Goal: Task Accomplishment & Management: Use online tool/utility

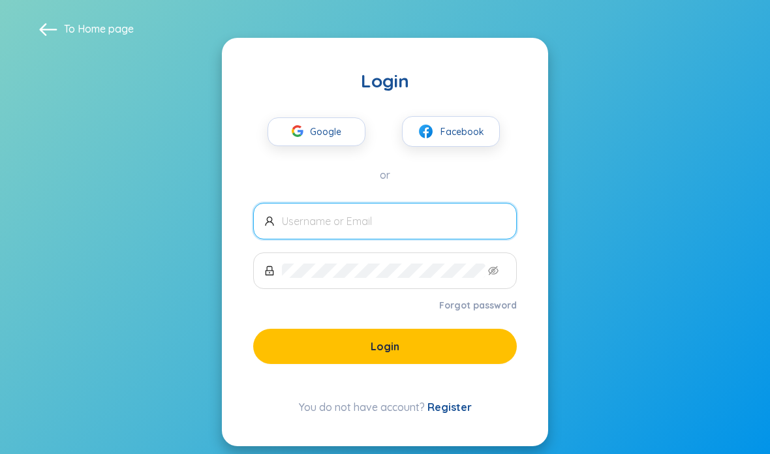
type input "[EMAIL_ADDRESS][DOMAIN_NAME]"
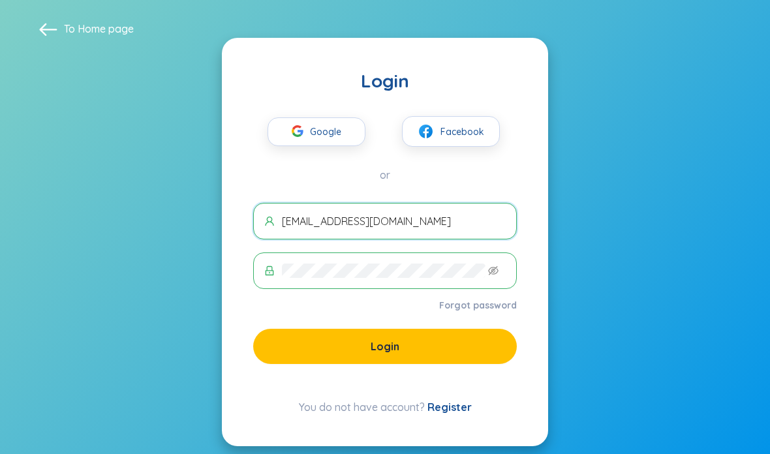
click at [451, 364] on button "Login" at bounding box center [385, 346] width 264 height 35
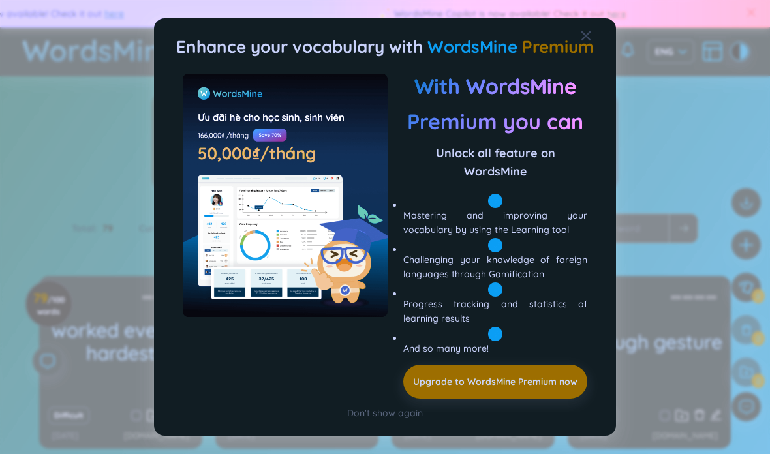
click at [389, 406] on div "Don't show again" at bounding box center [385, 413] width 76 height 14
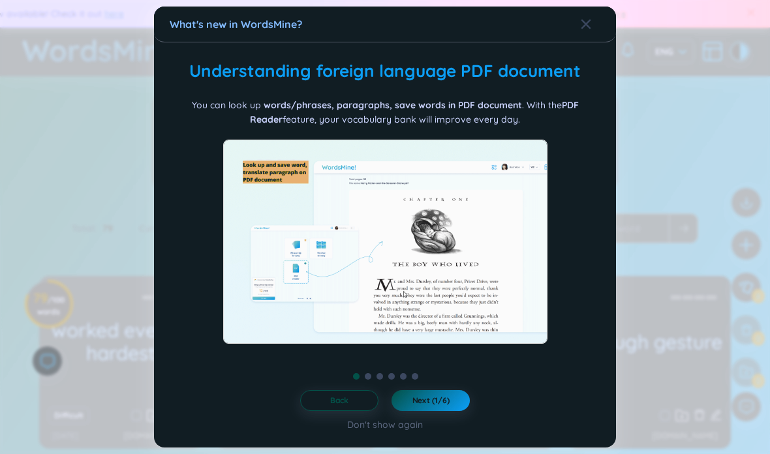
click at [346, 395] on button "Back" at bounding box center [339, 400] width 78 height 21
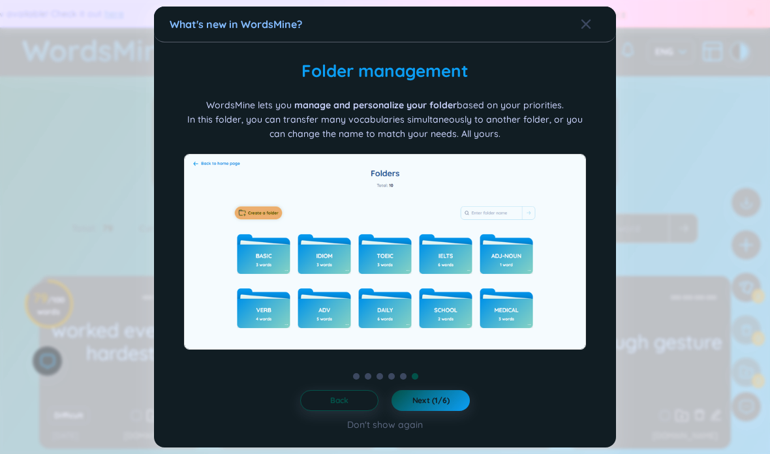
click at [346, 395] on button "Back" at bounding box center [339, 400] width 78 height 21
click at [348, 401] on button "Back" at bounding box center [339, 400] width 78 height 21
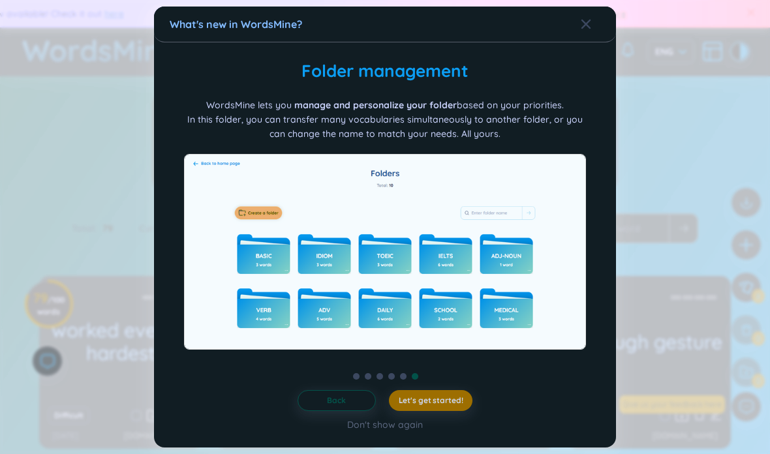
click at [348, 401] on button "Back" at bounding box center [337, 400] width 78 height 21
click at [344, 399] on span "Back" at bounding box center [336, 400] width 19 height 10
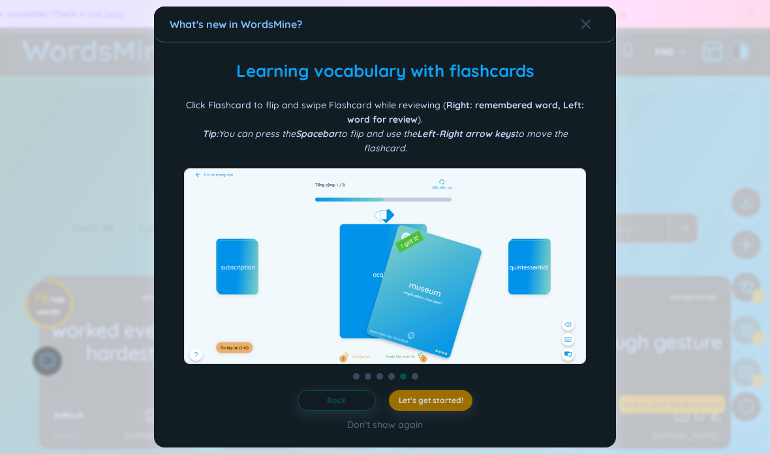
click at [344, 399] on span "Back" at bounding box center [336, 400] width 19 height 10
click at [592, 26] on span "Close" at bounding box center [598, 24] width 35 height 35
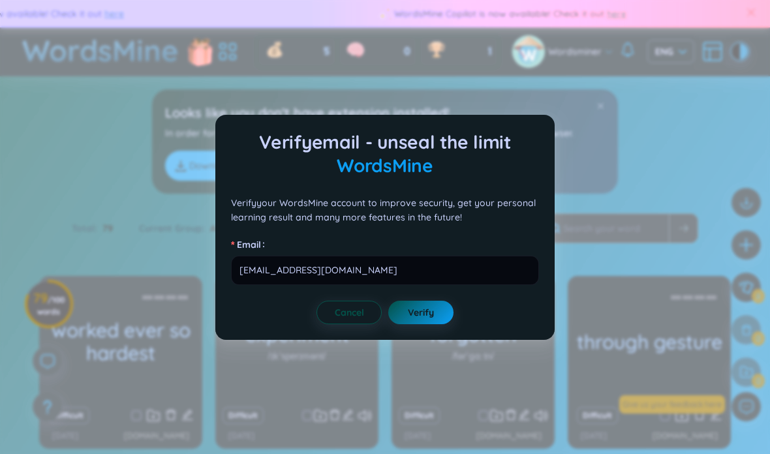
click at [329, 318] on button "Cancel" at bounding box center [348, 312] width 65 height 23
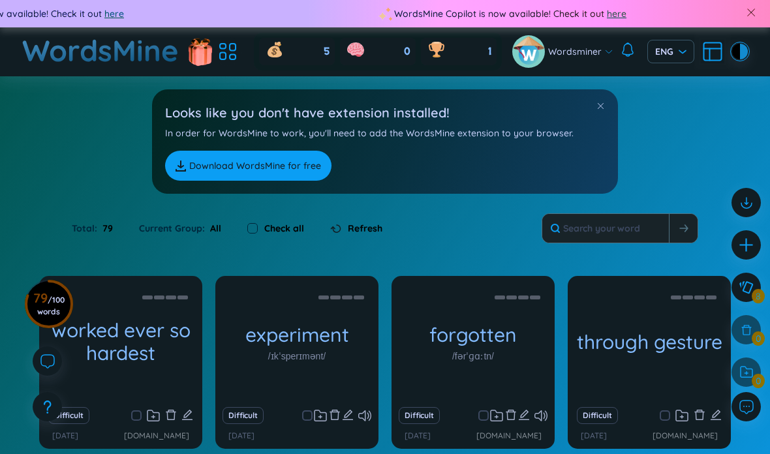
click at [564, 42] on div "Wordsminer" at bounding box center [562, 51] width 101 height 33
click at [713, 133] on div "Looks like you don't have extension installed! In order for WordsMine to work, …" at bounding box center [385, 134] width 770 height 117
click at [285, 172] on link "Download WordsMine for free" at bounding box center [248, 166] width 166 height 30
click at [671, 43] on input "search" at bounding box center [666, 50] width 22 height 20
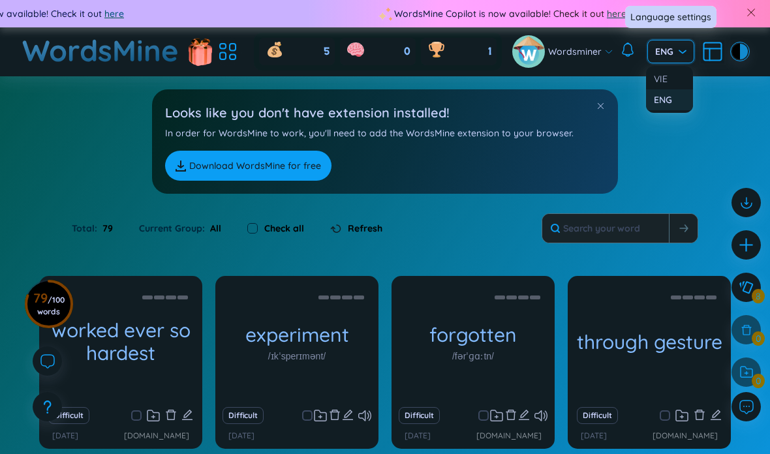
click at [669, 80] on div "VIE" at bounding box center [669, 79] width 31 height 14
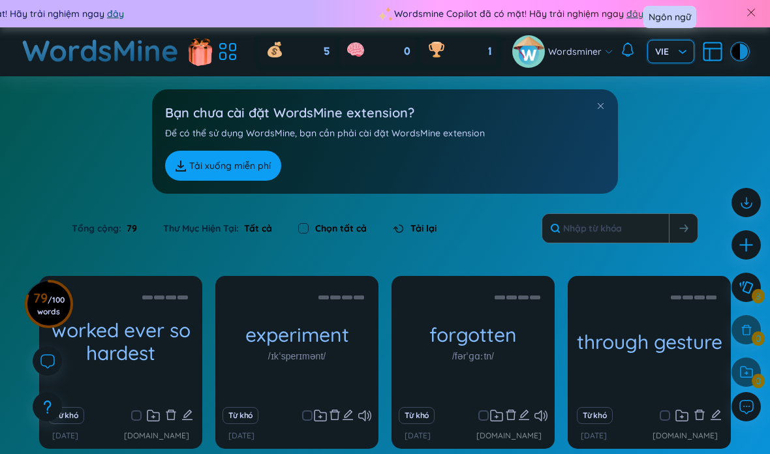
click at [669, 80] on div "Bạn chưa cài đặt WordsMine extension? Để có thể sử dụng WordsMine, bạn cần phải…" at bounding box center [385, 134] width 770 height 117
click at [692, 128] on div "Bạn chưa cài đặt WordsMine extension? Để có thể sử dụng WordsMine, bạn cần phải…" at bounding box center [385, 134] width 770 height 117
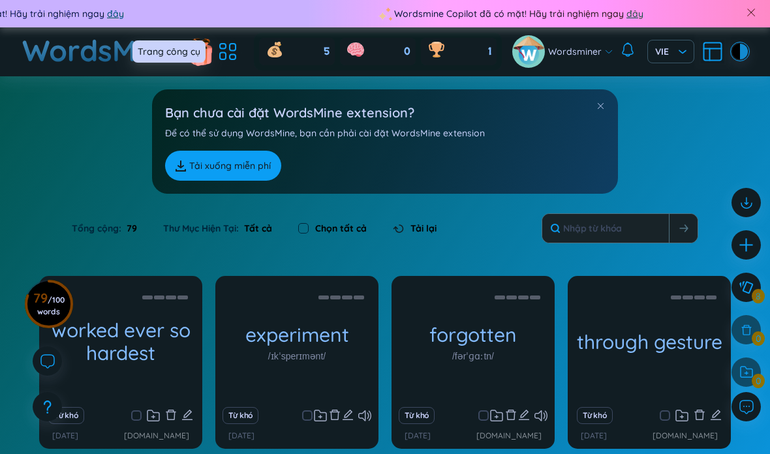
click at [230, 52] on icon at bounding box center [227, 51] width 23 height 23
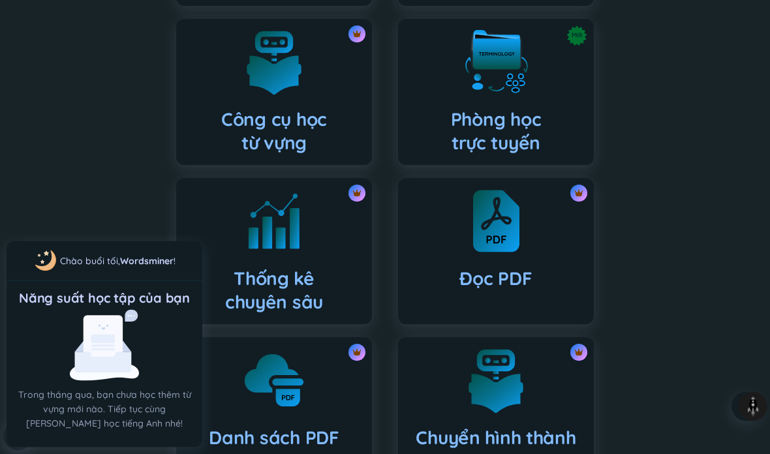
scroll to position [489, 0]
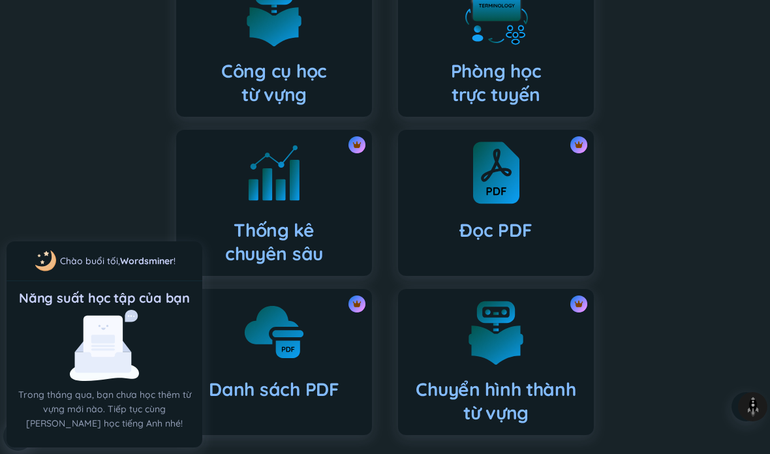
click at [504, 195] on img at bounding box center [496, 172] width 46 height 65
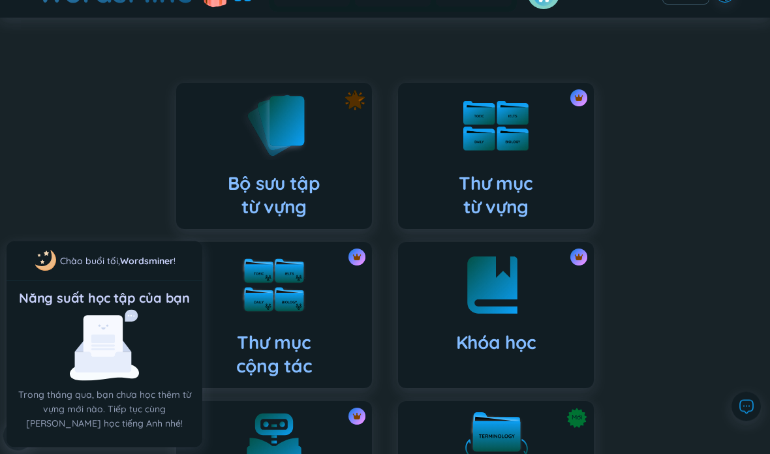
scroll to position [0, 0]
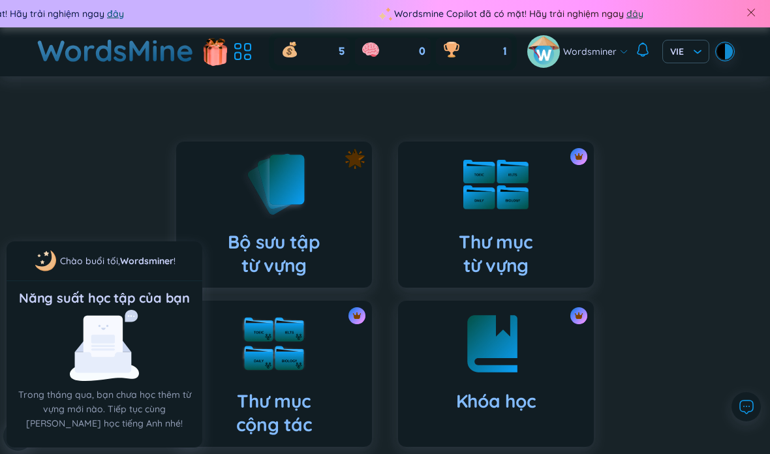
click at [246, 50] on icon at bounding box center [248, 47] width 6 height 7
click at [249, 52] on icon at bounding box center [242, 51] width 23 height 23
